Goal: Task Accomplishment & Management: Manage account settings

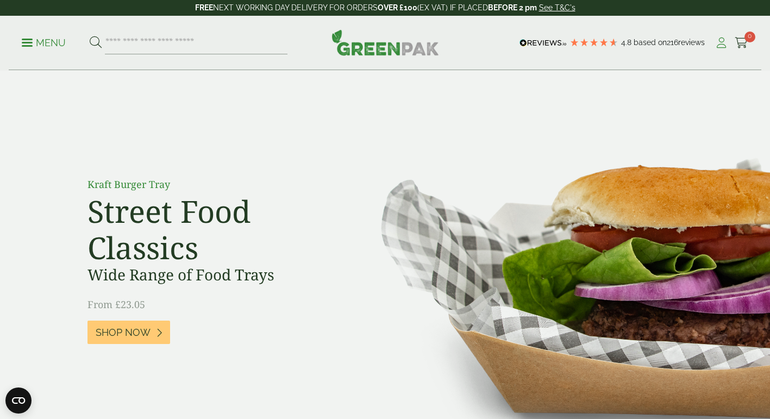
click at [723, 43] on icon at bounding box center [722, 43] width 14 height 11
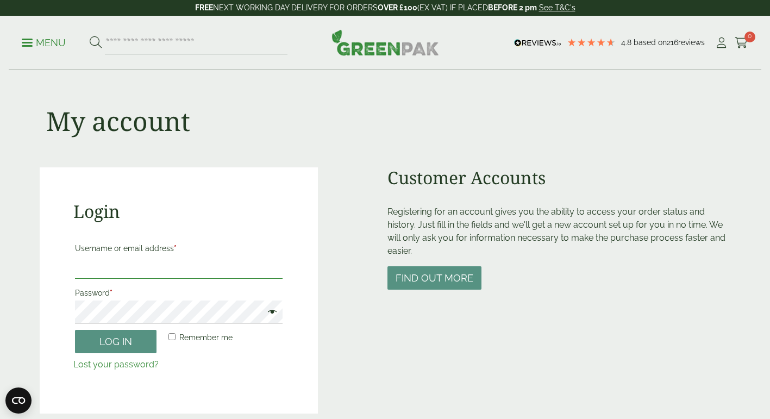
click at [120, 272] on input "Username or email address *" at bounding box center [179, 267] width 208 height 23
type input "**********"
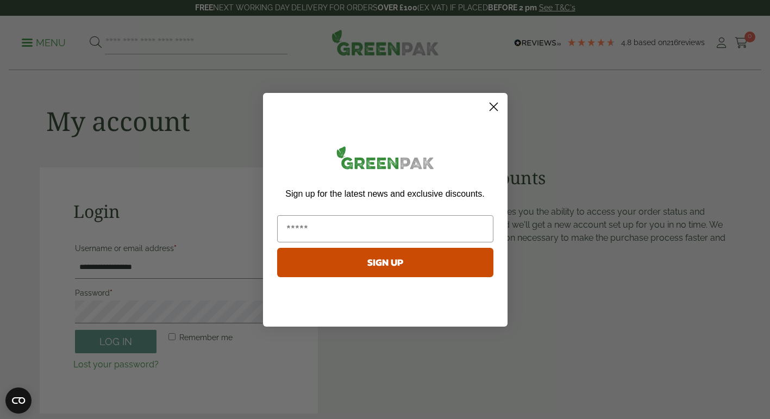
click at [496, 102] on circle "Close dialog" at bounding box center [493, 106] width 18 height 18
